Goal: Navigation & Orientation: Find specific page/section

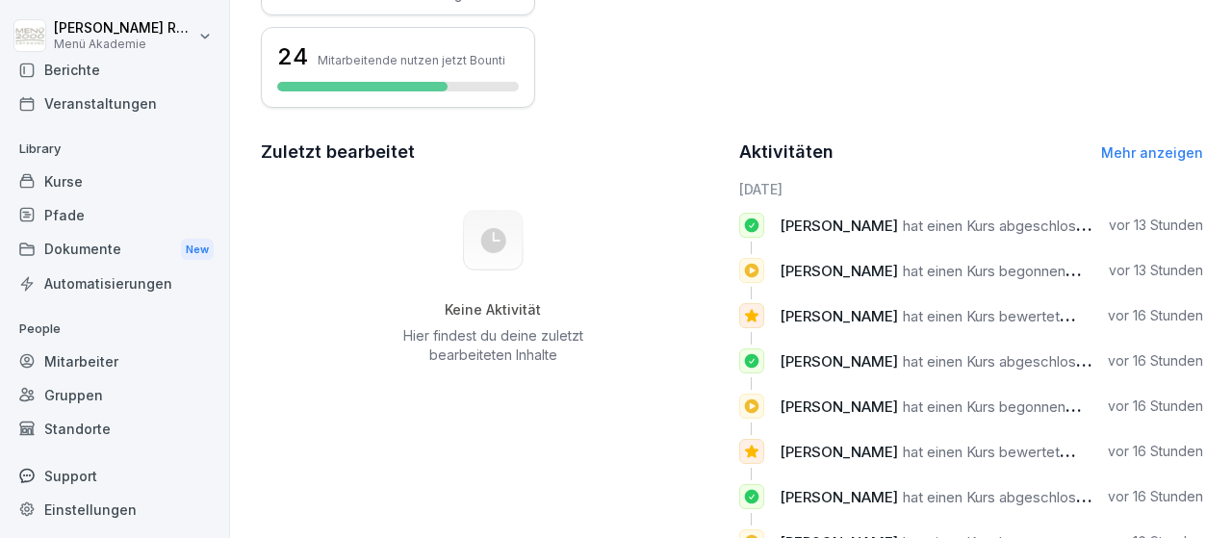
scroll to position [113, 0]
click at [82, 418] on div "Standorte" at bounding box center [115, 426] width 210 height 34
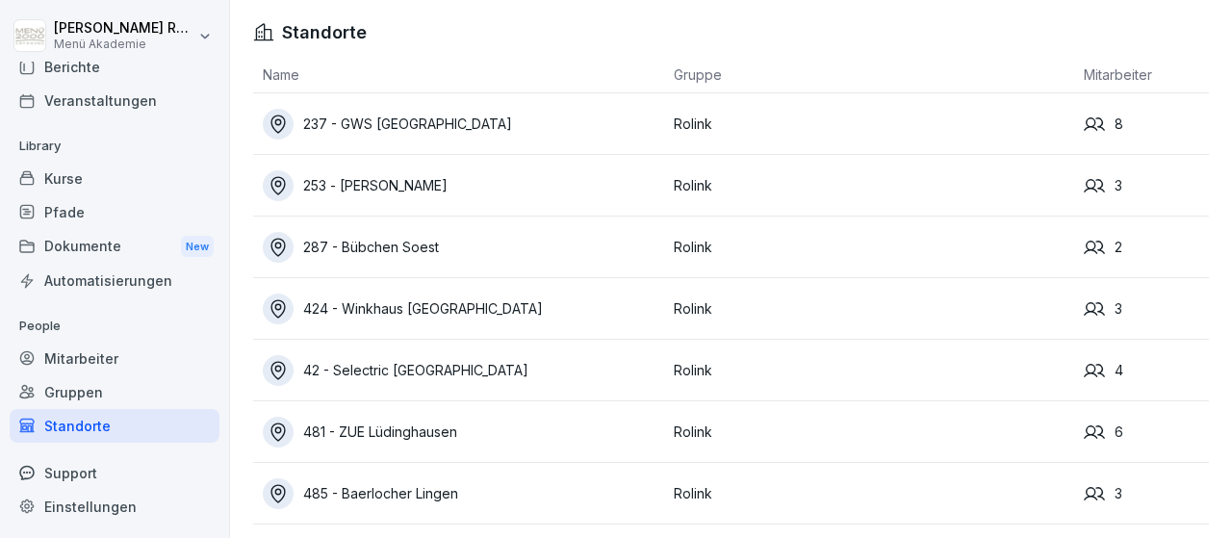
click at [457, 180] on div "253 - [PERSON_NAME]" at bounding box center [464, 185] width 402 height 31
click at [449, 428] on div "481 - ZUE Lüdinghausen" at bounding box center [464, 432] width 402 height 31
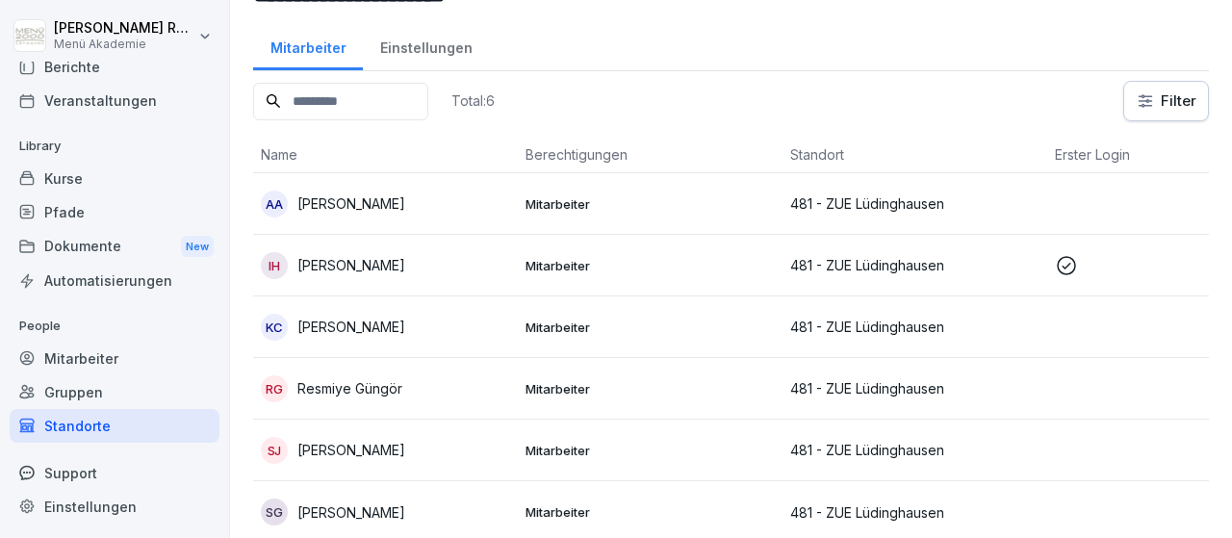
scroll to position [74, 0]
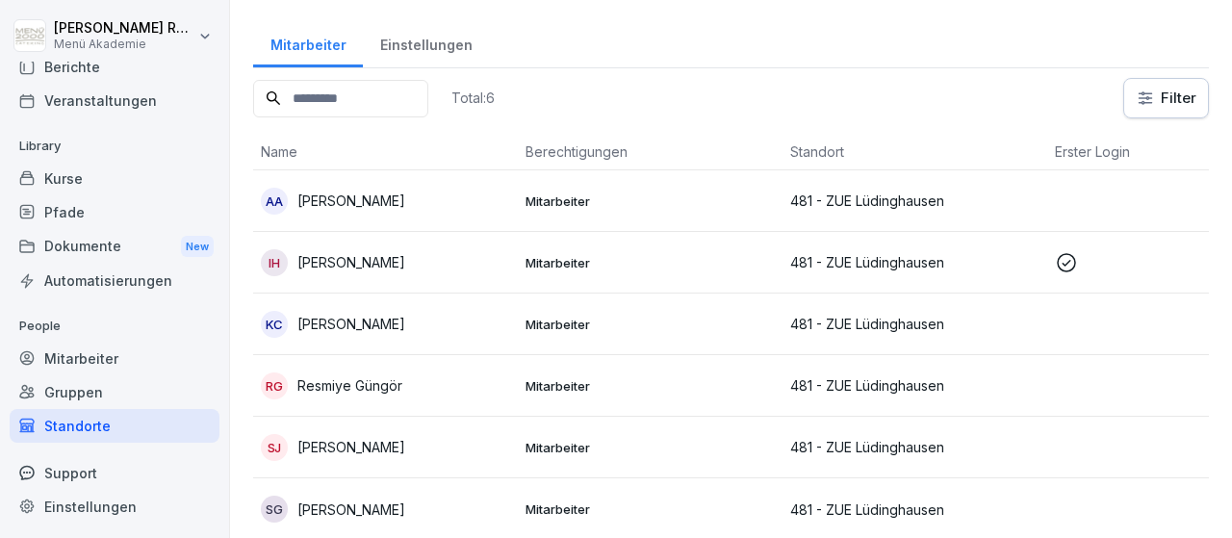
click at [97, 416] on div "Standorte" at bounding box center [115, 426] width 210 height 34
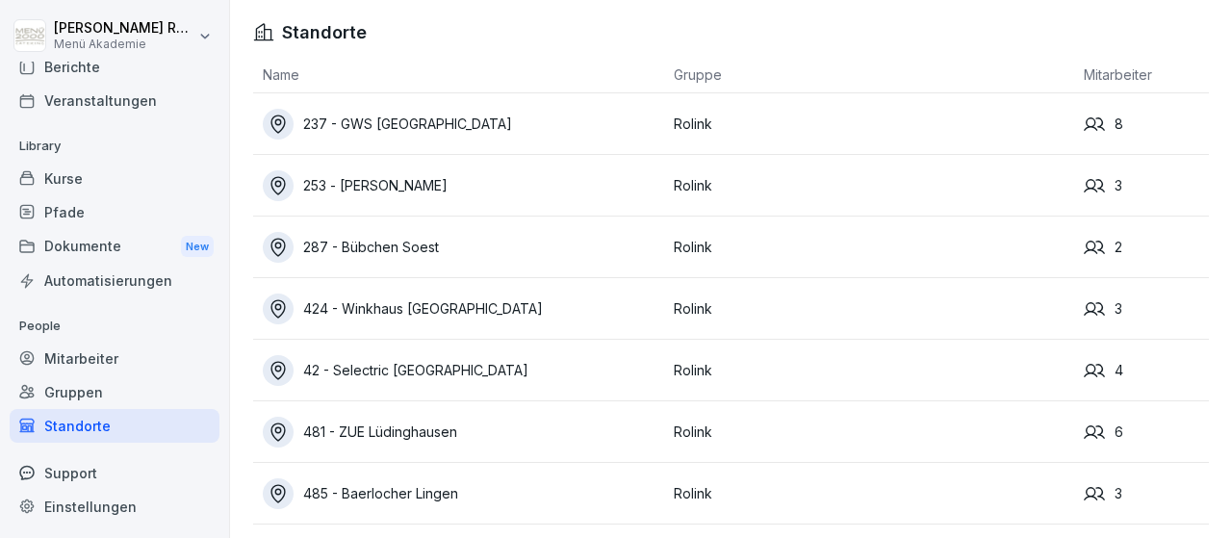
click at [453, 371] on div "42 - Selectric [GEOGRAPHIC_DATA]" at bounding box center [464, 370] width 402 height 31
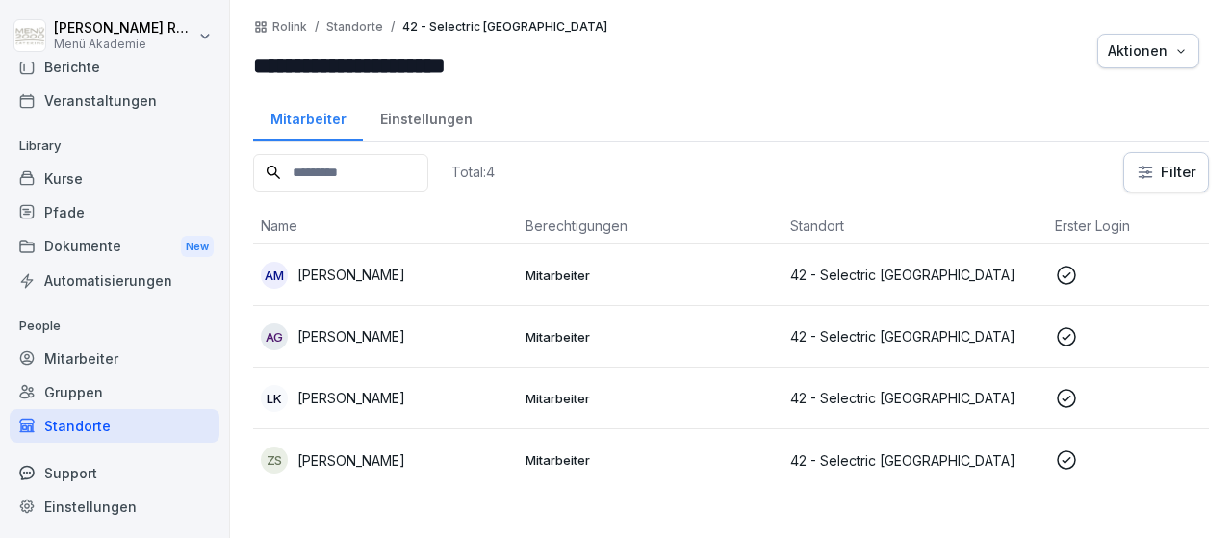
click at [97, 429] on div "Standorte" at bounding box center [115, 426] width 210 height 34
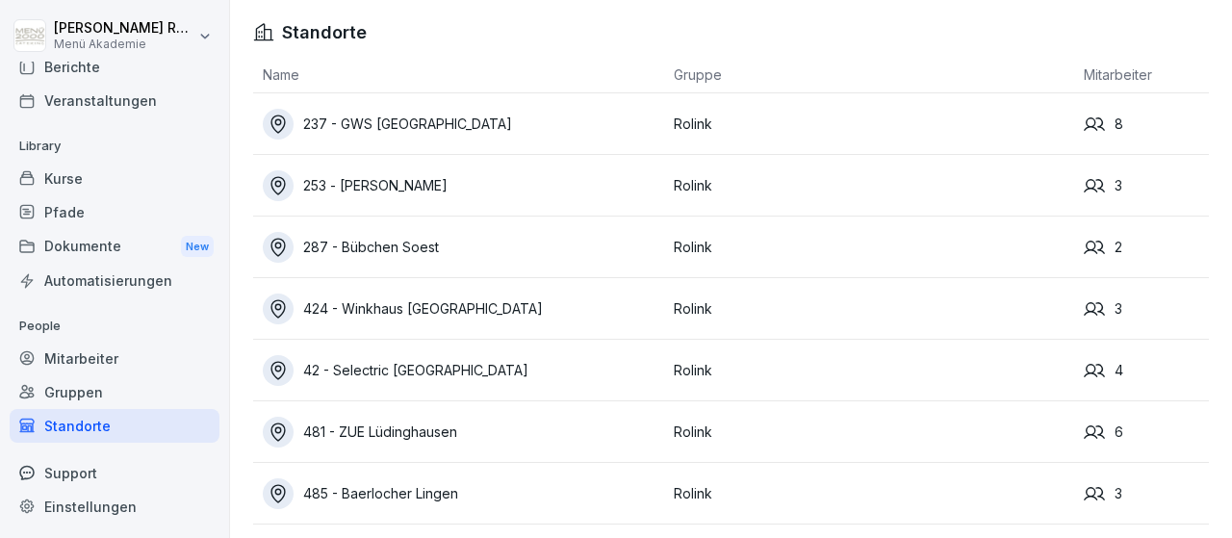
click at [390, 448] on td "481 - ZUE Lüdinghausen" at bounding box center [458, 433] width 411 height 62
click at [390, 480] on div "485 - Baerlocher Lingen" at bounding box center [464, 494] width 402 height 31
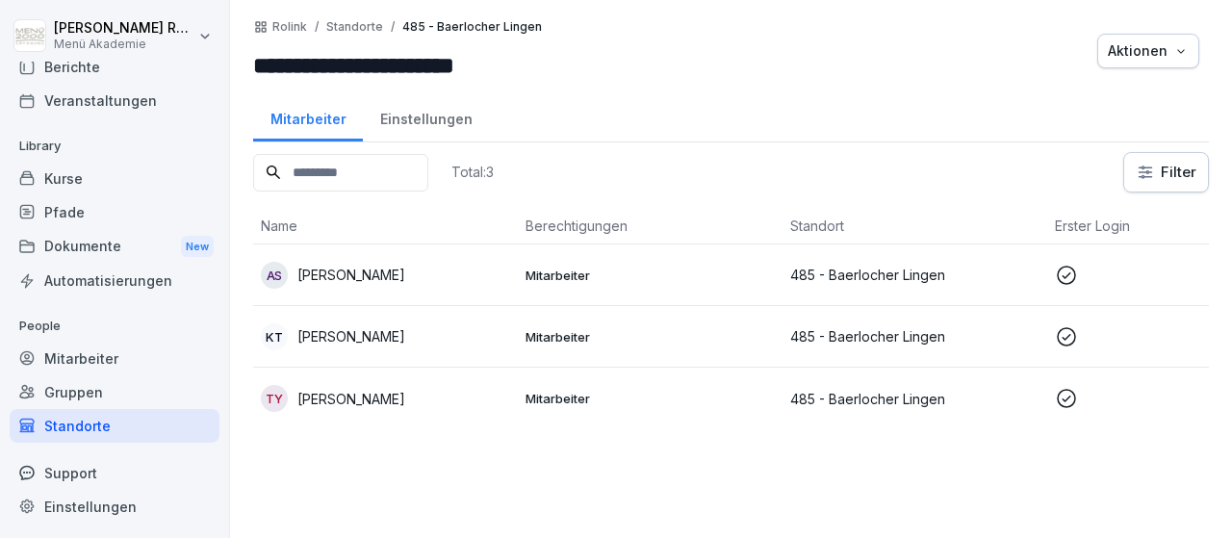
click at [76, 426] on div "Standorte" at bounding box center [115, 426] width 210 height 34
